Goal: Task Accomplishment & Management: Manage account settings

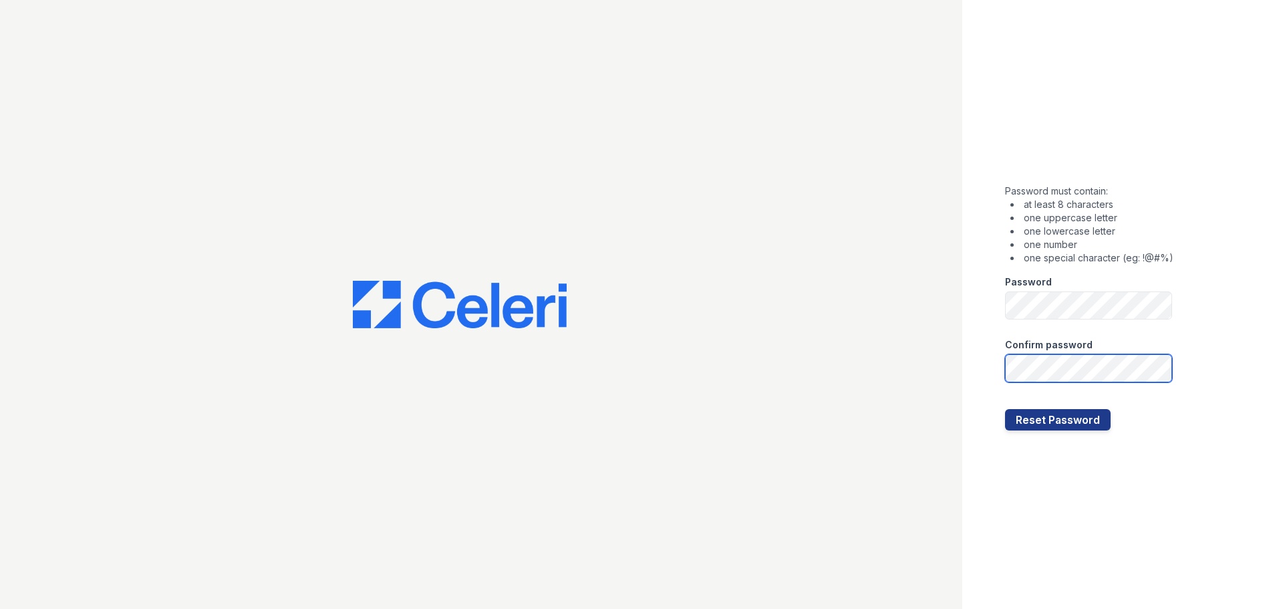
click at [1005, 409] on button "Reset Password" at bounding box center [1058, 419] width 106 height 21
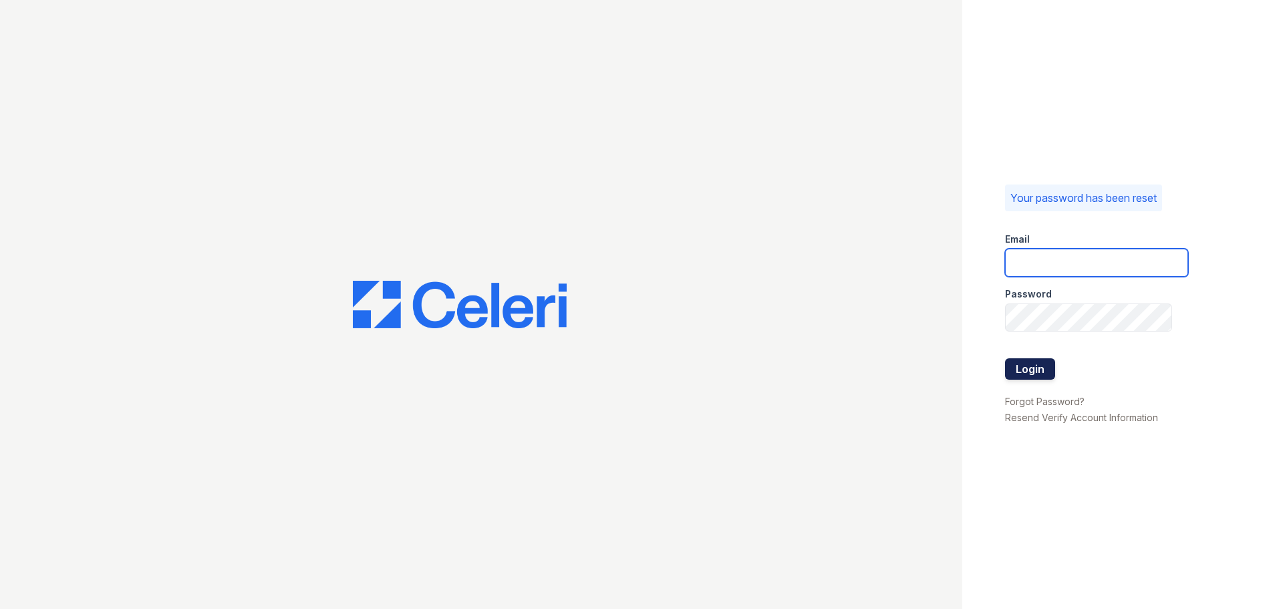
type input "dshiffler@rushmoremgmt.com"
click at [1043, 362] on button "Login" at bounding box center [1030, 368] width 50 height 21
